Goal: Information Seeking & Learning: Learn about a topic

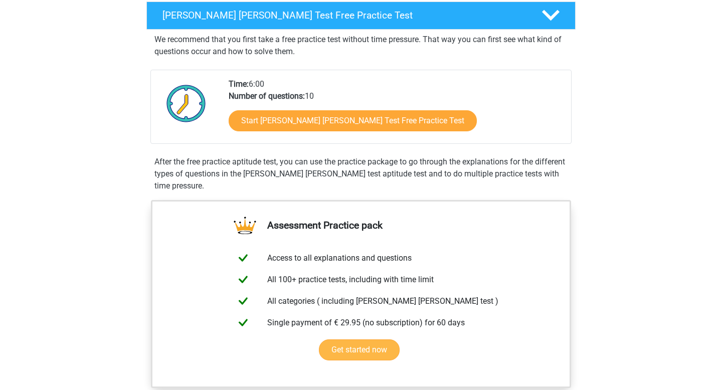
scroll to position [210, 0]
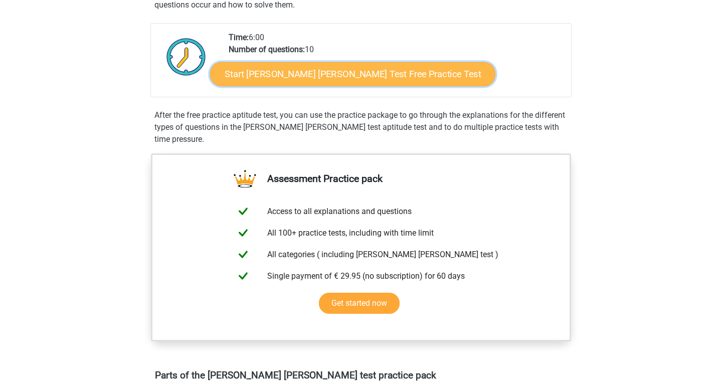
click at [280, 82] on link "Start [PERSON_NAME] [PERSON_NAME] Test Free Practice Test" at bounding box center [352, 74] width 285 height 24
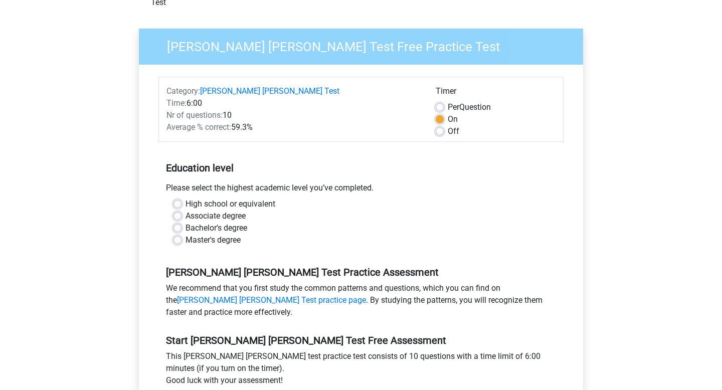
scroll to position [67, 0]
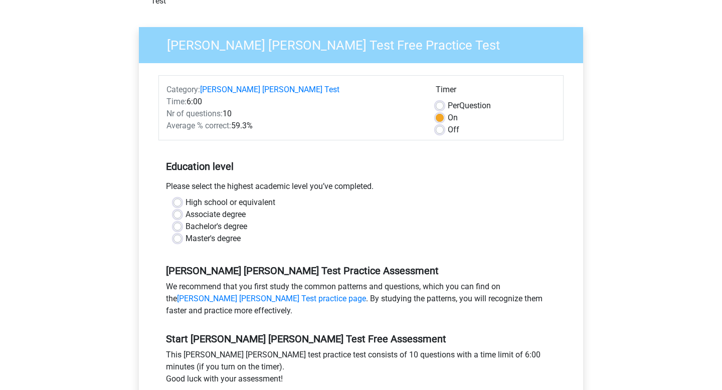
click at [229, 221] on label "Bachelor's degree" at bounding box center [216, 227] width 62 height 12
click at [181, 221] on input "Bachelor's degree" at bounding box center [177, 226] width 8 height 10
radio input "true"
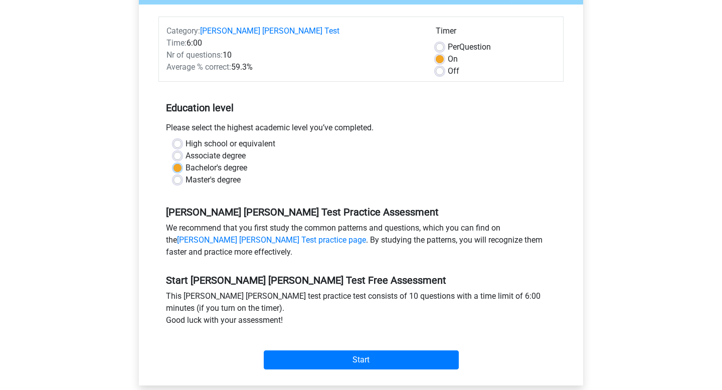
scroll to position [142, 0]
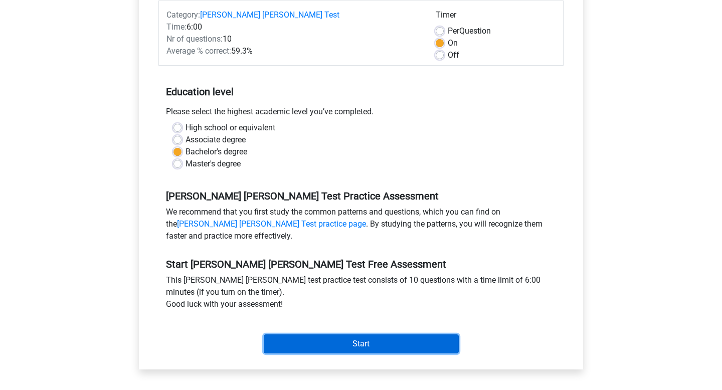
click at [307, 334] on input "Start" at bounding box center [361, 343] width 195 height 19
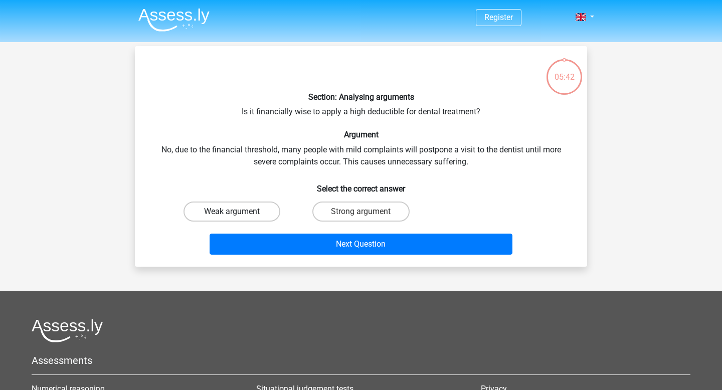
click at [254, 214] on label "Weak argument" at bounding box center [231, 212] width 97 height 20
click at [239, 214] on input "Weak argument" at bounding box center [235, 215] width 7 height 7
radio input "true"
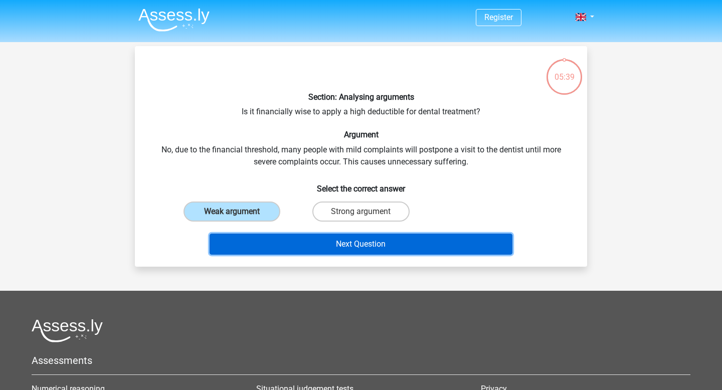
click at [317, 246] on button "Next Question" at bounding box center [361, 244] width 303 height 21
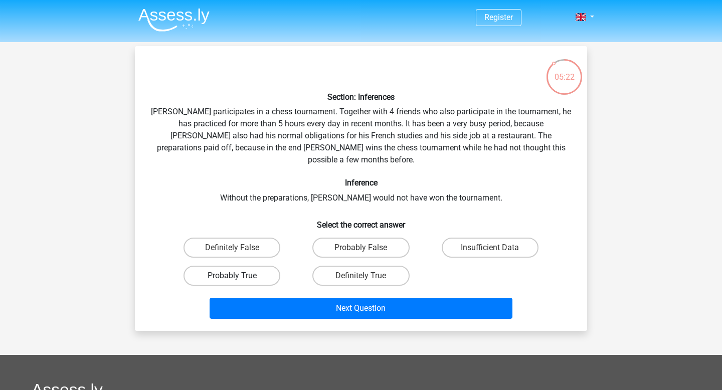
click at [245, 266] on label "Probably True" at bounding box center [231, 276] width 97 height 20
click at [239, 276] on input "Probably True" at bounding box center [235, 279] width 7 height 7
radio input "true"
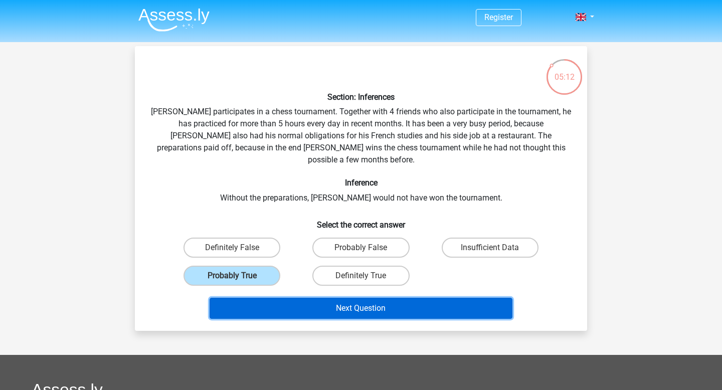
click at [270, 302] on button "Next Question" at bounding box center [361, 308] width 303 height 21
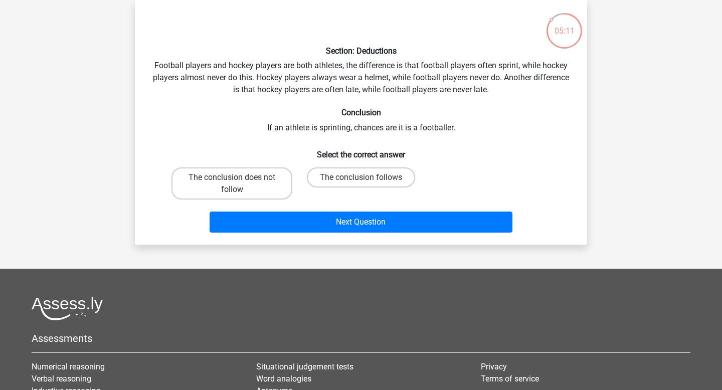
scroll to position [28, 0]
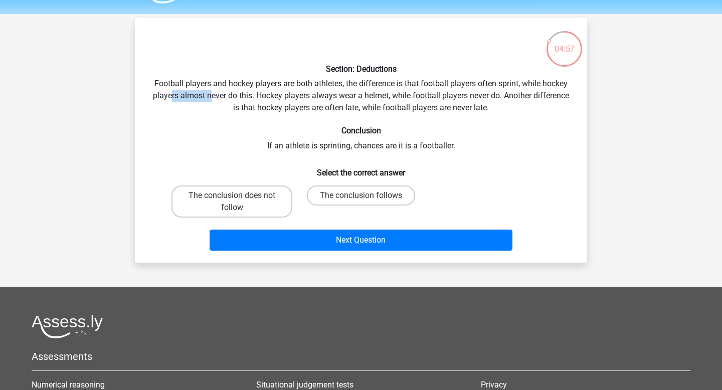
drag, startPoint x: 171, startPoint y: 99, endPoint x: 254, endPoint y: 99, distance: 83.2
click at [254, 99] on div "Section: Deductions Football players and hockey players are both athletes, the …" at bounding box center [361, 140] width 444 height 229
click at [316, 49] on p at bounding box center [342, 41] width 382 height 30
click at [242, 192] on label "The conclusion does not follow" at bounding box center [231, 201] width 121 height 32
click at [239, 196] on input "The conclusion does not follow" at bounding box center [235, 199] width 7 height 7
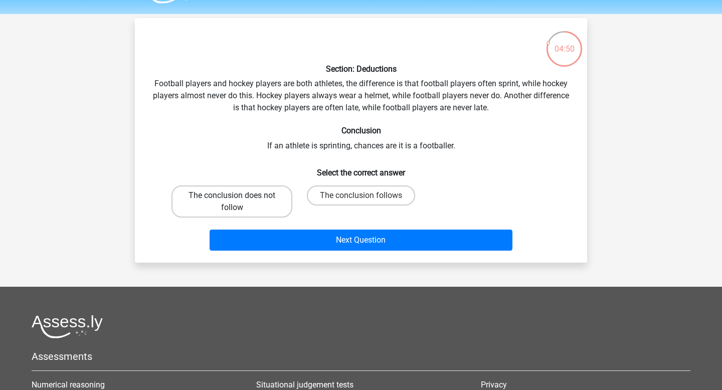
radio input "true"
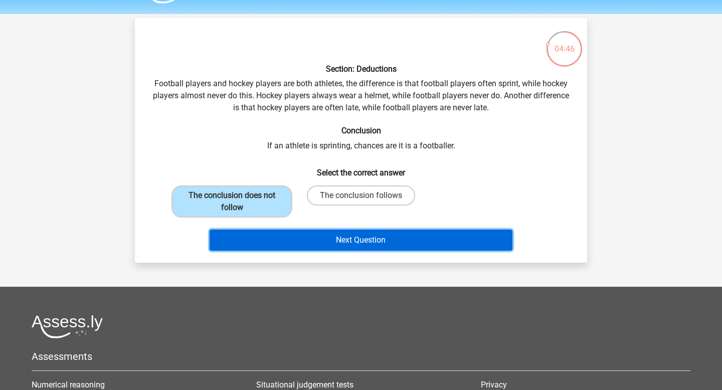
click at [253, 246] on button "Next Question" at bounding box center [361, 240] width 303 height 21
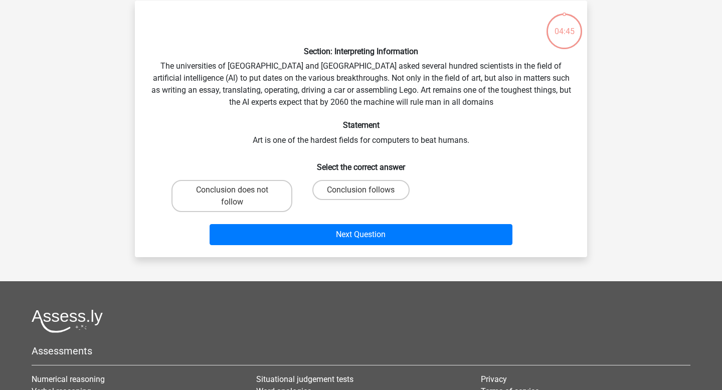
scroll to position [46, 0]
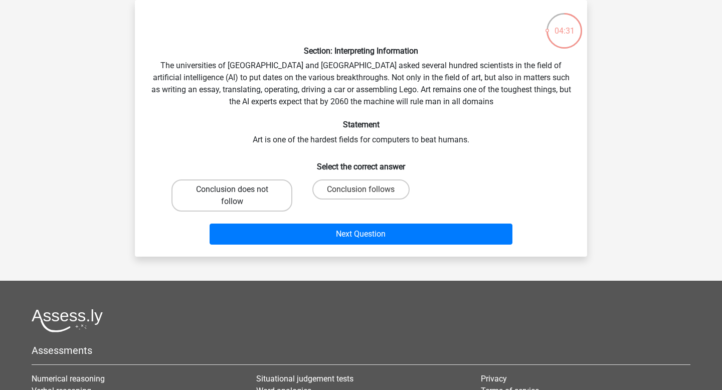
click at [255, 204] on label "Conclusion does not follow" at bounding box center [231, 195] width 121 height 32
click at [239, 196] on input "Conclusion does not follow" at bounding box center [235, 192] width 7 height 7
radio input "true"
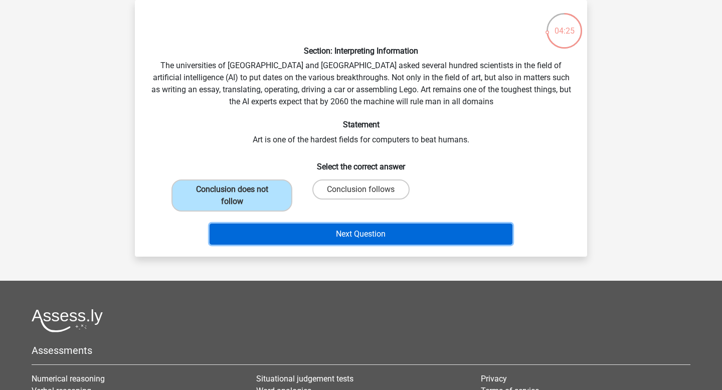
click at [289, 234] on button "Next Question" at bounding box center [361, 234] width 303 height 21
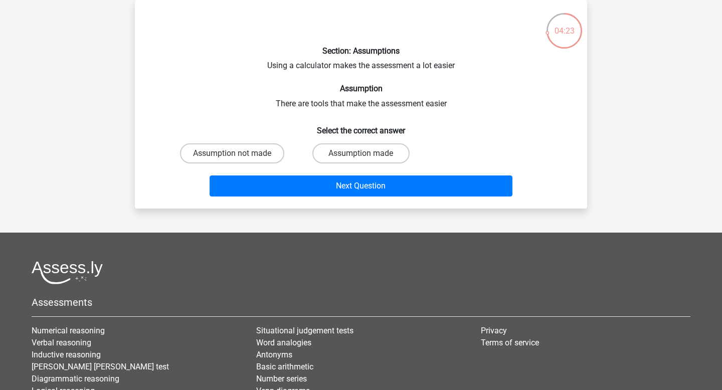
scroll to position [0, 0]
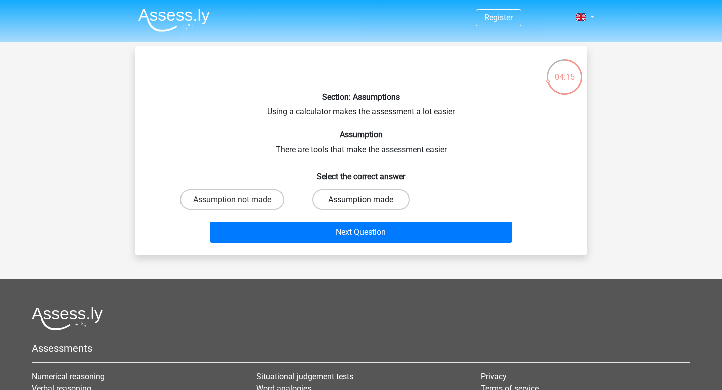
click at [344, 203] on label "Assumption made" at bounding box center [360, 199] width 97 height 20
click at [361, 203] on input "Assumption made" at bounding box center [364, 203] width 7 height 7
radio input "true"
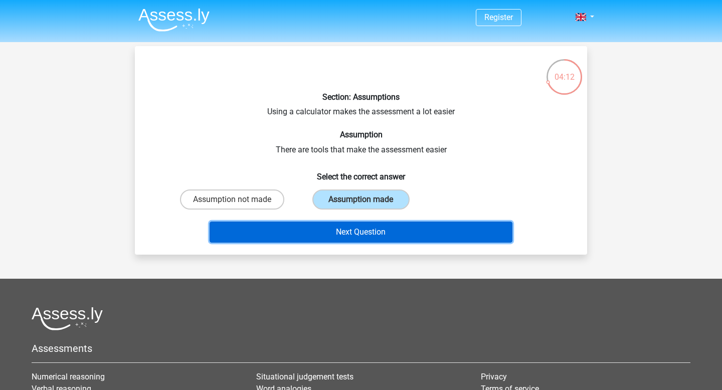
click at [338, 238] on button "Next Question" at bounding box center [361, 232] width 303 height 21
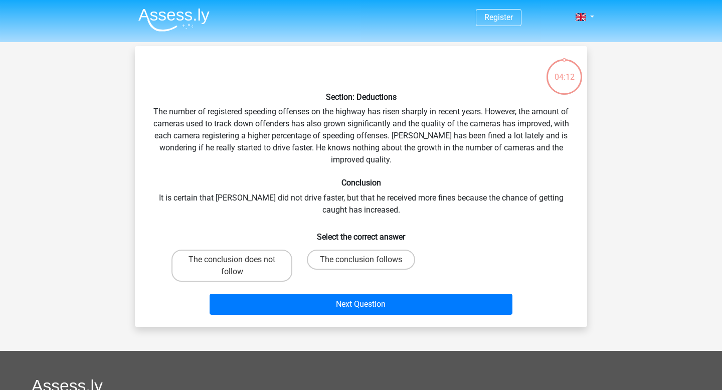
scroll to position [46, 0]
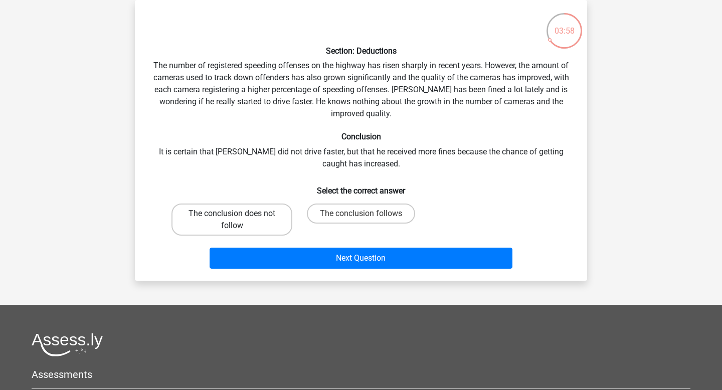
click at [253, 214] on label "The conclusion does not follow" at bounding box center [231, 220] width 121 height 32
click at [239, 214] on input "The conclusion does not follow" at bounding box center [235, 217] width 7 height 7
radio input "true"
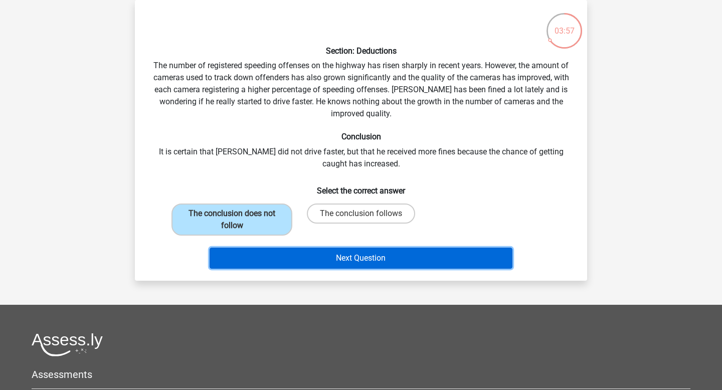
click at [285, 265] on button "Next Question" at bounding box center [361, 258] width 303 height 21
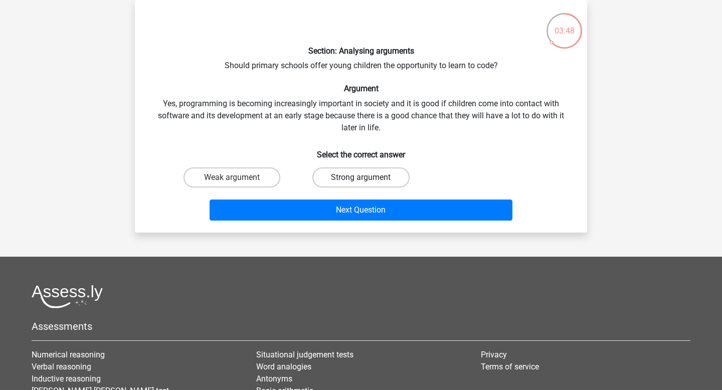
click at [347, 174] on label "Strong argument" at bounding box center [360, 177] width 97 height 20
click at [361, 177] on input "Strong argument" at bounding box center [364, 180] width 7 height 7
radio input "true"
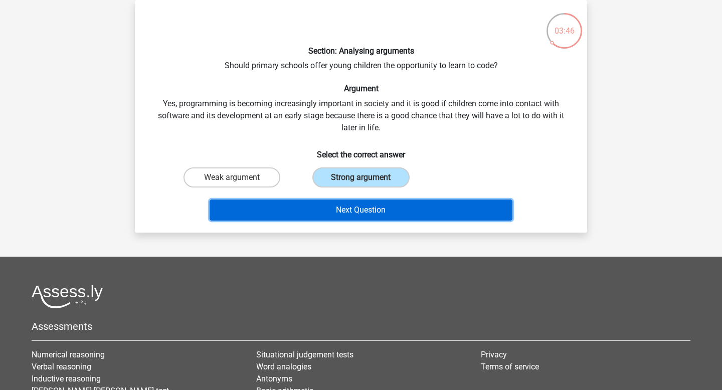
click at [327, 207] on button "Next Question" at bounding box center [361, 210] width 303 height 21
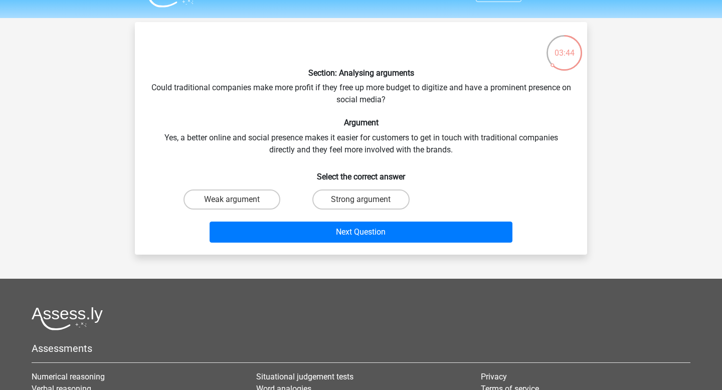
scroll to position [0, 0]
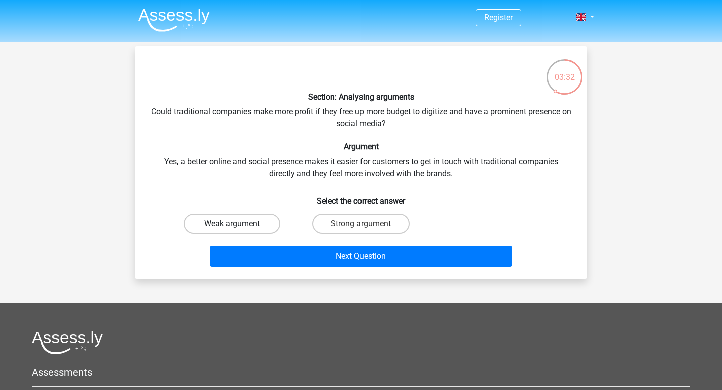
click at [253, 222] on label "Weak argument" at bounding box center [231, 224] width 97 height 20
click at [239, 224] on input "Weak argument" at bounding box center [235, 227] width 7 height 7
radio input "true"
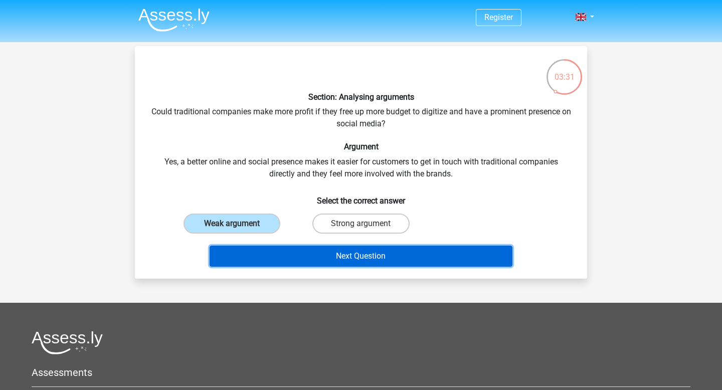
click at [262, 256] on button "Next Question" at bounding box center [361, 256] width 303 height 21
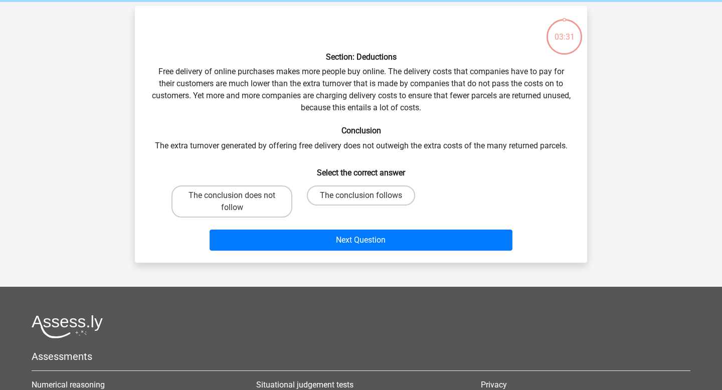
scroll to position [46, 0]
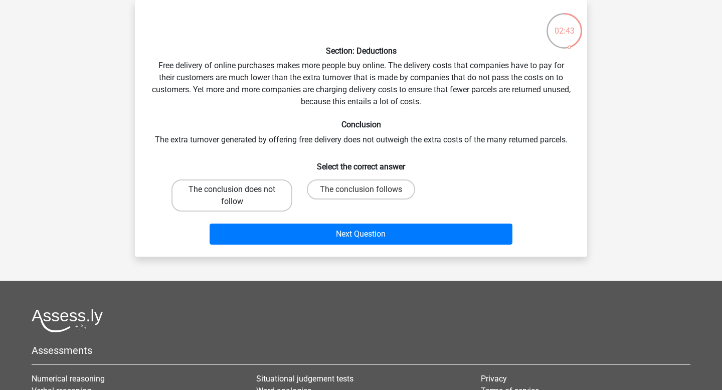
click at [248, 201] on label "The conclusion does not follow" at bounding box center [231, 195] width 121 height 32
click at [239, 196] on input "The conclusion does not follow" at bounding box center [235, 192] width 7 height 7
radio input "true"
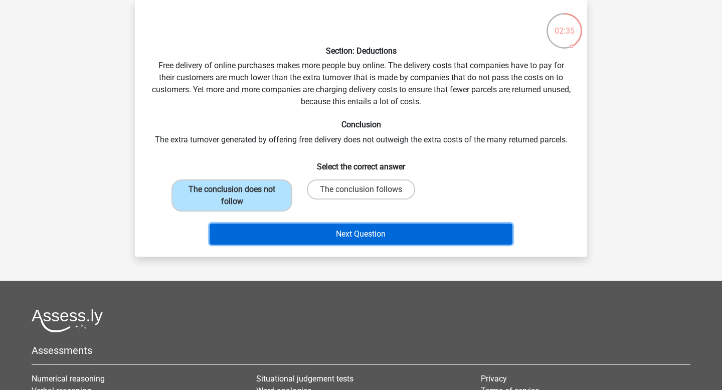
click at [267, 231] on button "Next Question" at bounding box center [361, 234] width 303 height 21
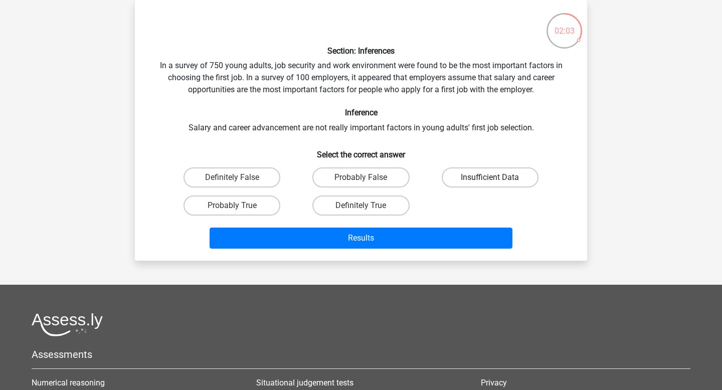
click at [466, 175] on label "Insufficient Data" at bounding box center [490, 177] width 97 height 20
click at [490, 177] on input "Insufficient Data" at bounding box center [493, 180] width 7 height 7
radio input "true"
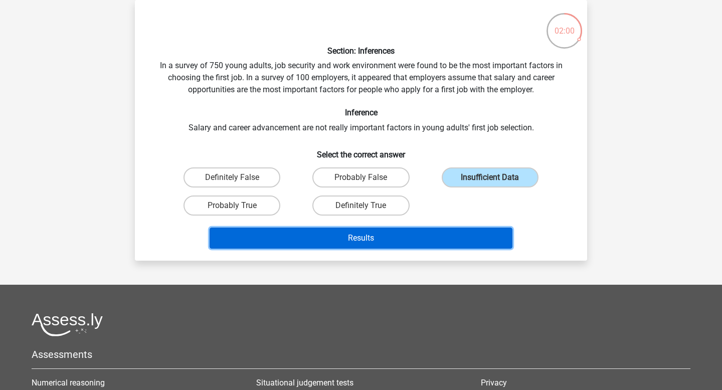
click at [447, 240] on button "Results" at bounding box center [361, 238] width 303 height 21
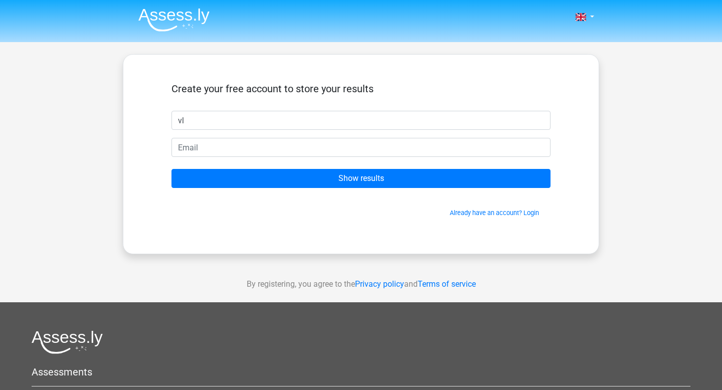
type input "v"
type input "cliodhna"
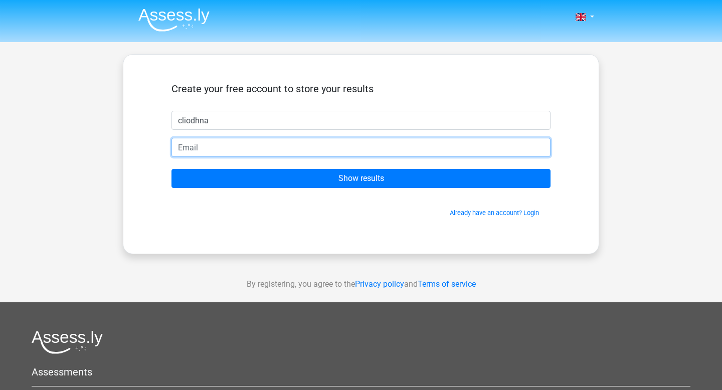
click at [426, 150] on input "email" at bounding box center [360, 147] width 379 height 19
type input "cliodhna_sheehan@icloud.com"
click at [171, 169] on input "Show results" at bounding box center [360, 178] width 379 height 19
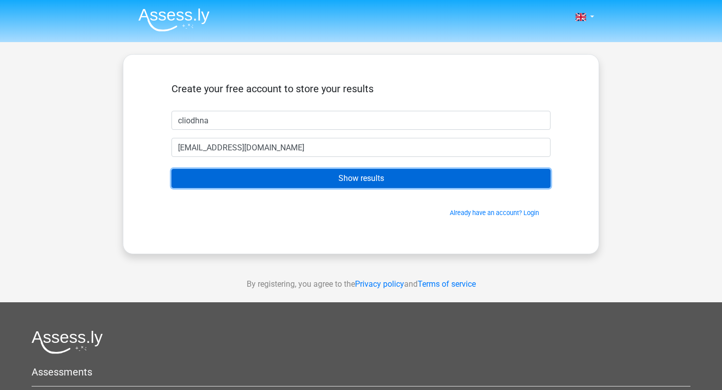
click at [522, 180] on input "Show results" at bounding box center [360, 178] width 379 height 19
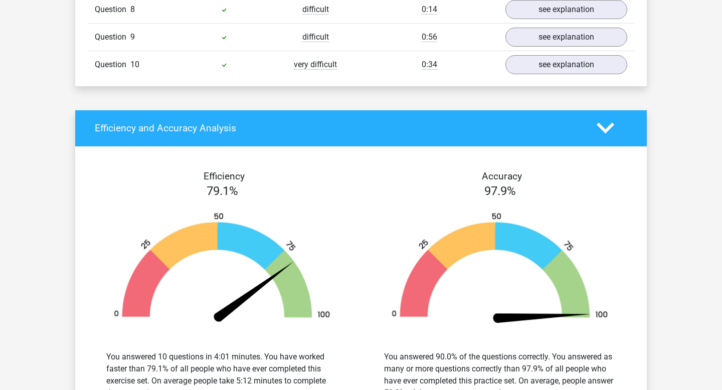
scroll to position [806, 0]
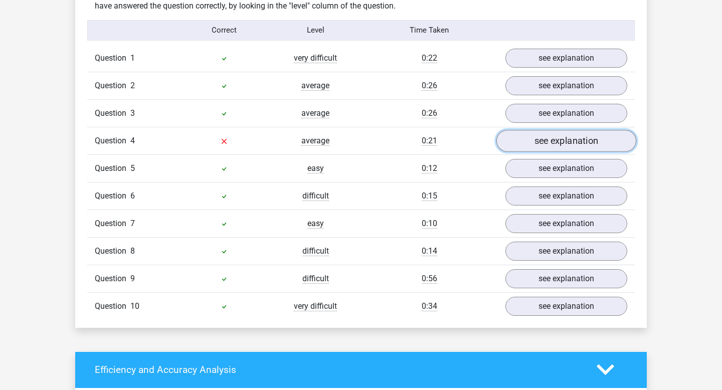
click at [559, 133] on link "see explanation" at bounding box center [566, 141] width 140 height 22
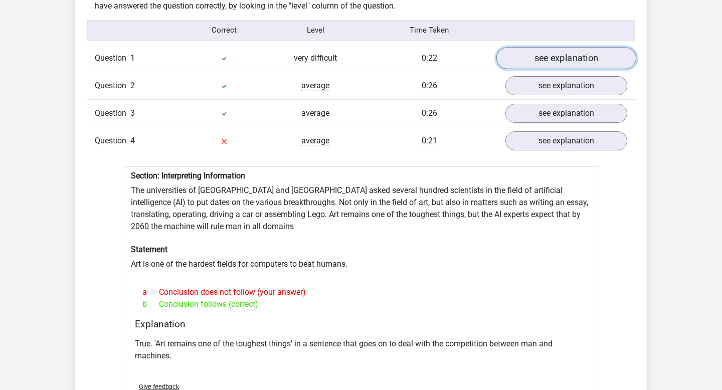
click at [551, 54] on link "see explanation" at bounding box center [566, 58] width 140 height 22
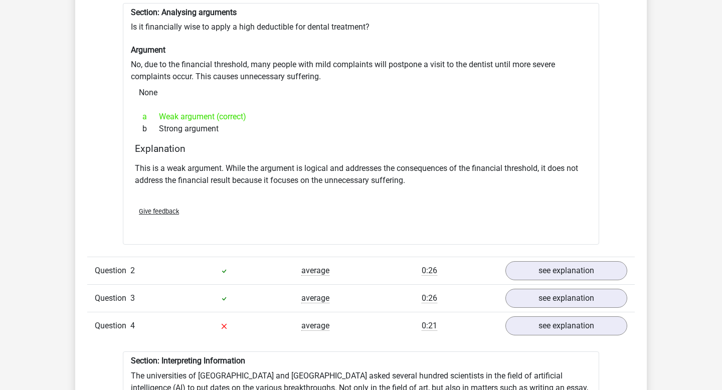
scroll to position [987, 0]
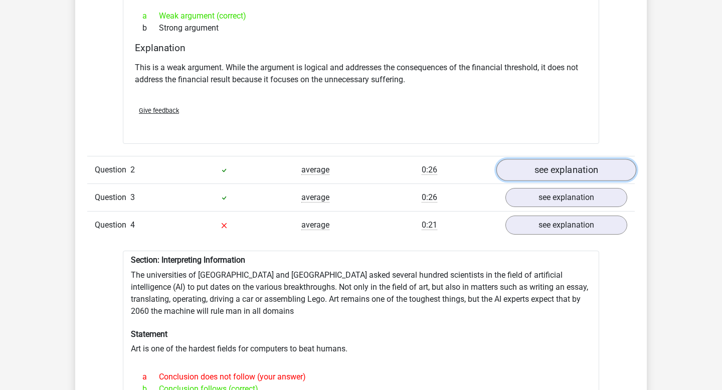
click at [566, 163] on link "see explanation" at bounding box center [566, 170] width 140 height 22
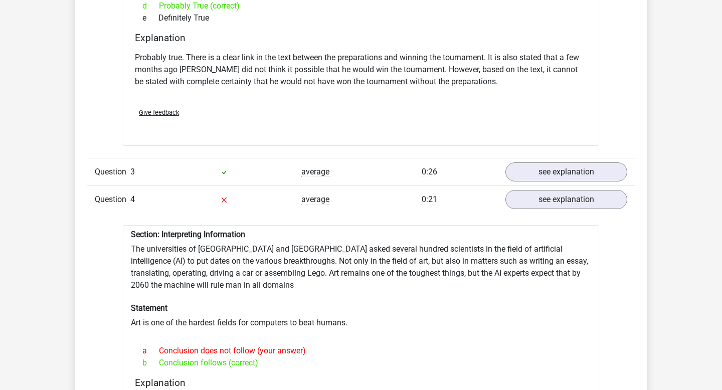
scroll to position [1348, 0]
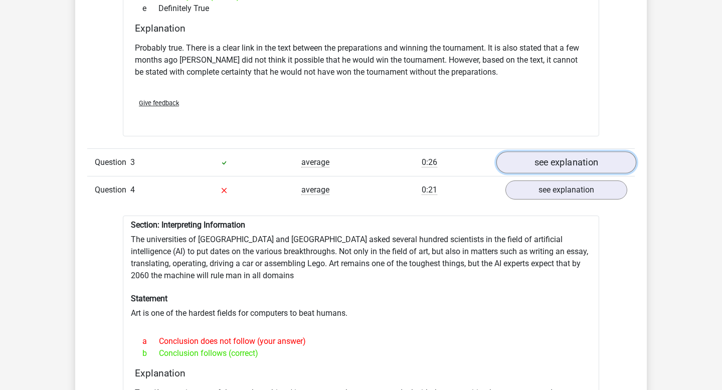
click at [562, 159] on link "see explanation" at bounding box center [566, 162] width 140 height 22
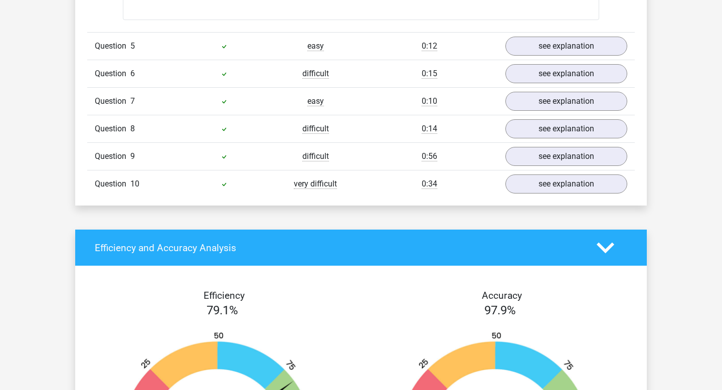
scroll to position [2290, 0]
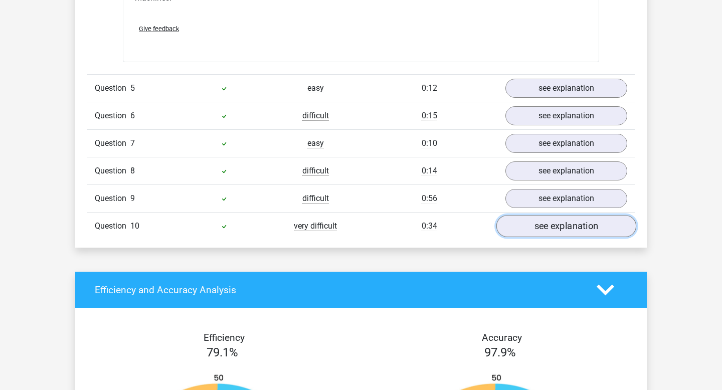
click at [562, 215] on link "see explanation" at bounding box center [566, 226] width 140 height 22
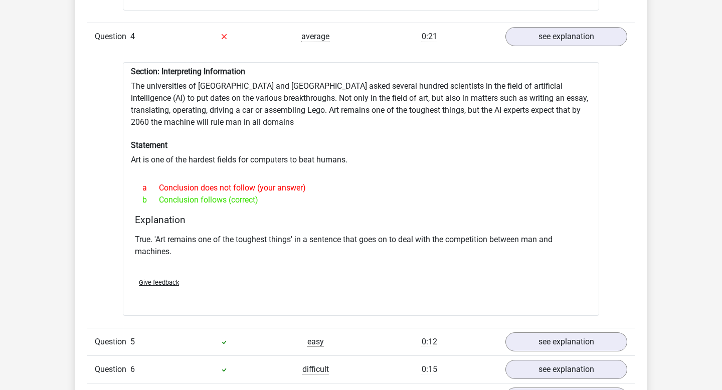
scroll to position [1684, 0]
